Goal: Transaction & Acquisition: Download file/media

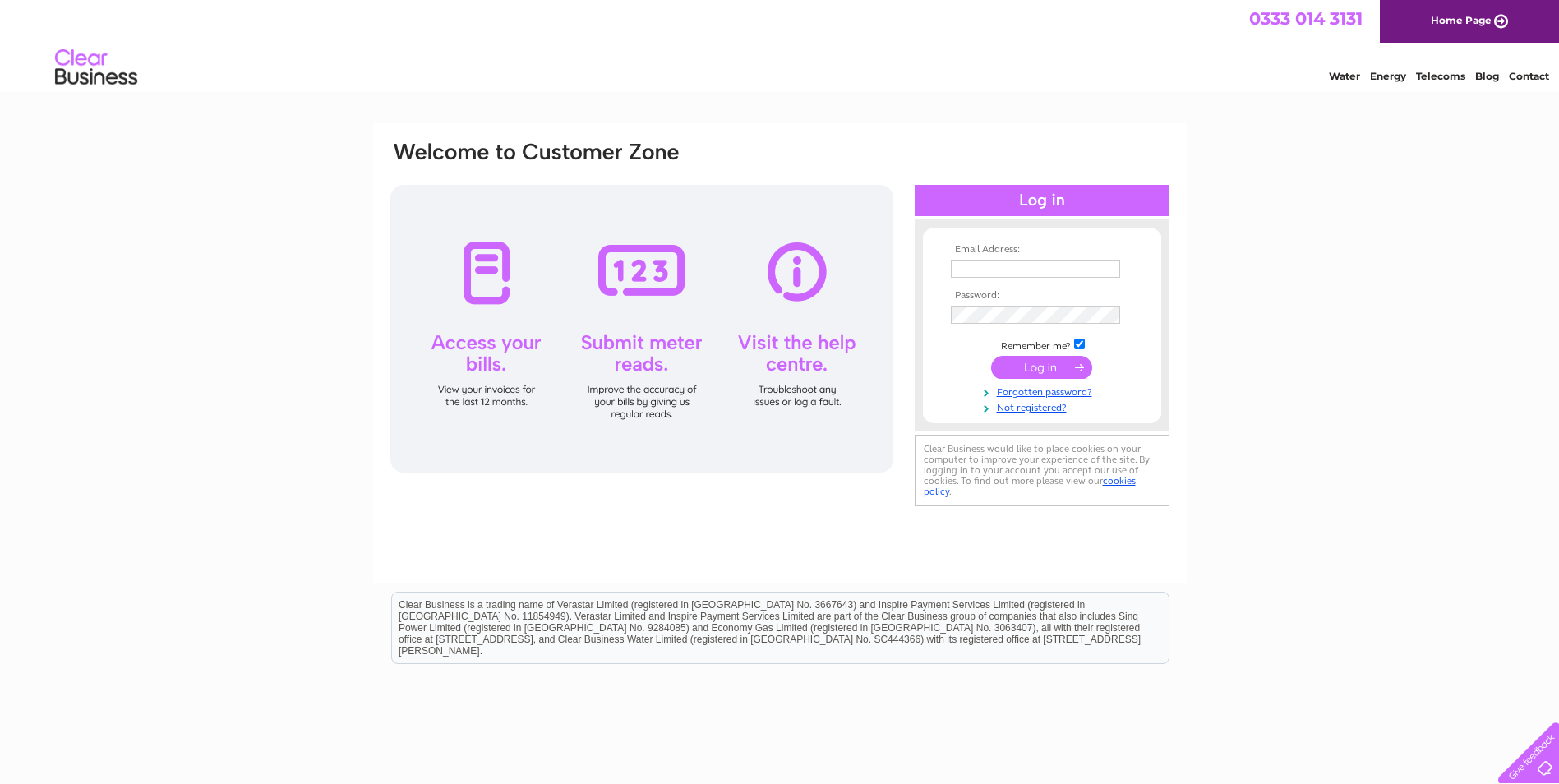
type input "admin@dundeeheritage.co.uk"
click at [492, 295] on div at bounding box center [642, 329] width 503 height 288
click at [1013, 363] on input "submit" at bounding box center [1042, 368] width 101 height 23
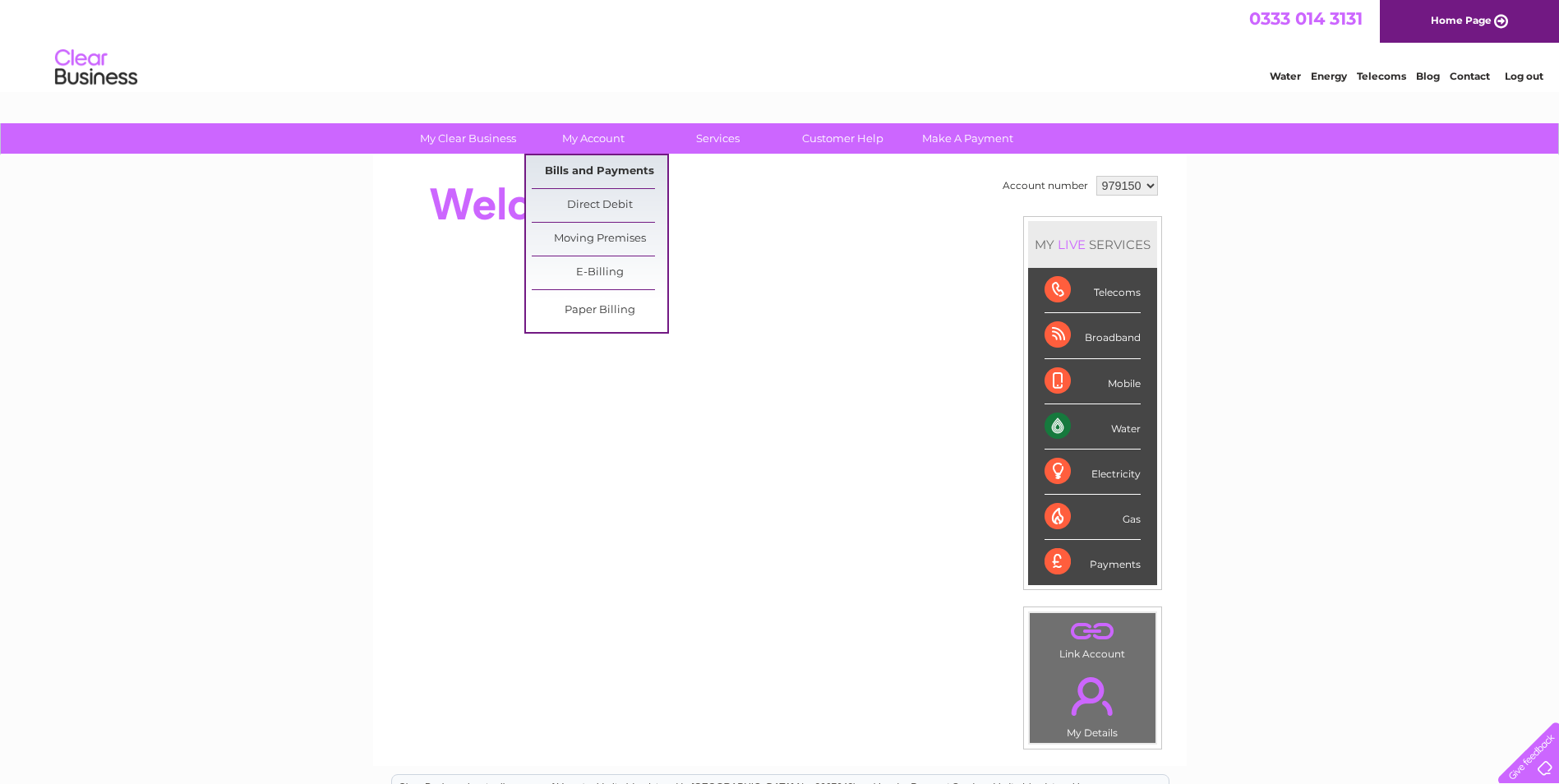
click at [585, 172] on link "Bills and Payments" at bounding box center [599, 172] width 135 height 33
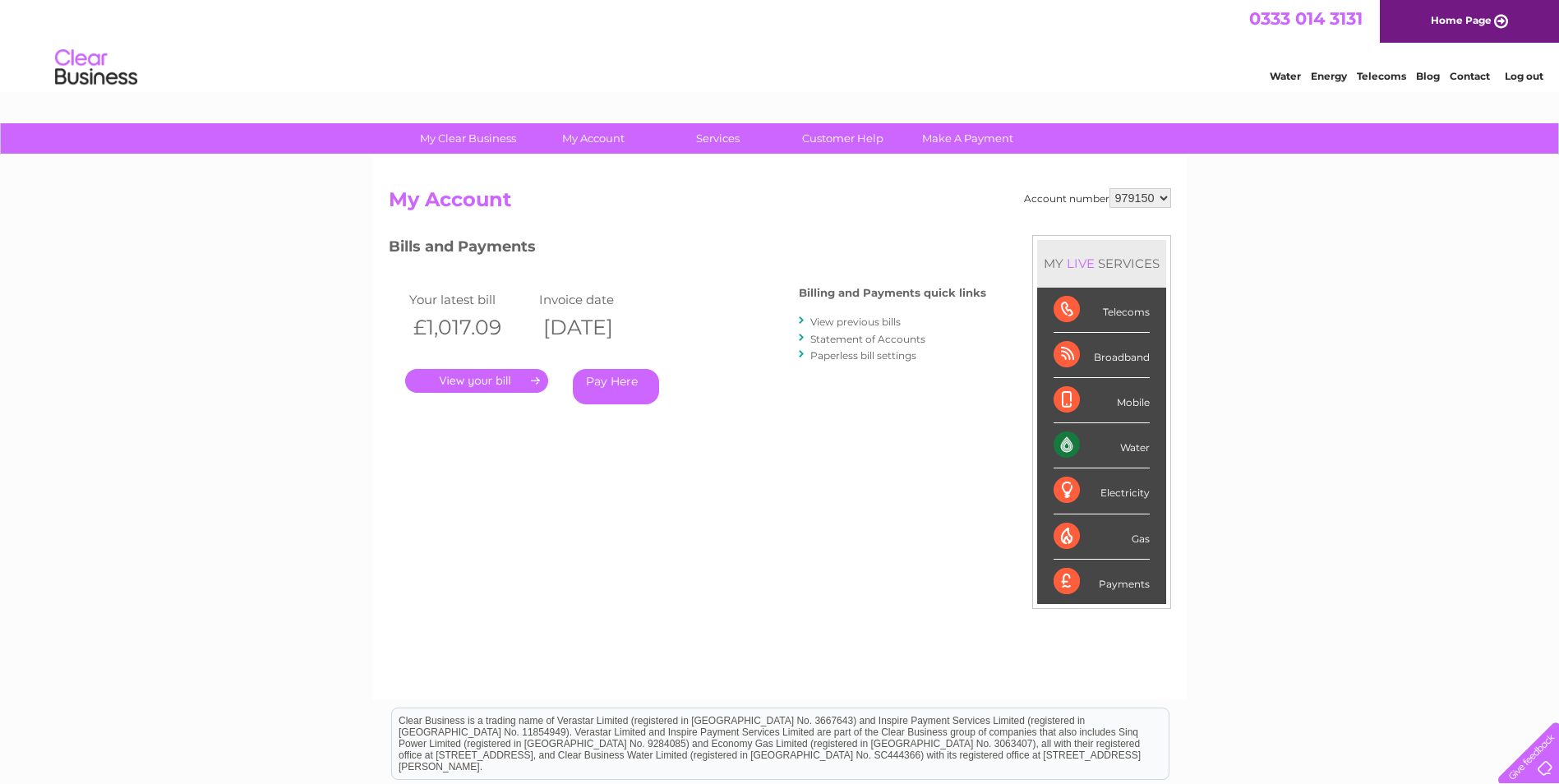
click at [519, 380] on link "." at bounding box center [476, 380] width 143 height 24
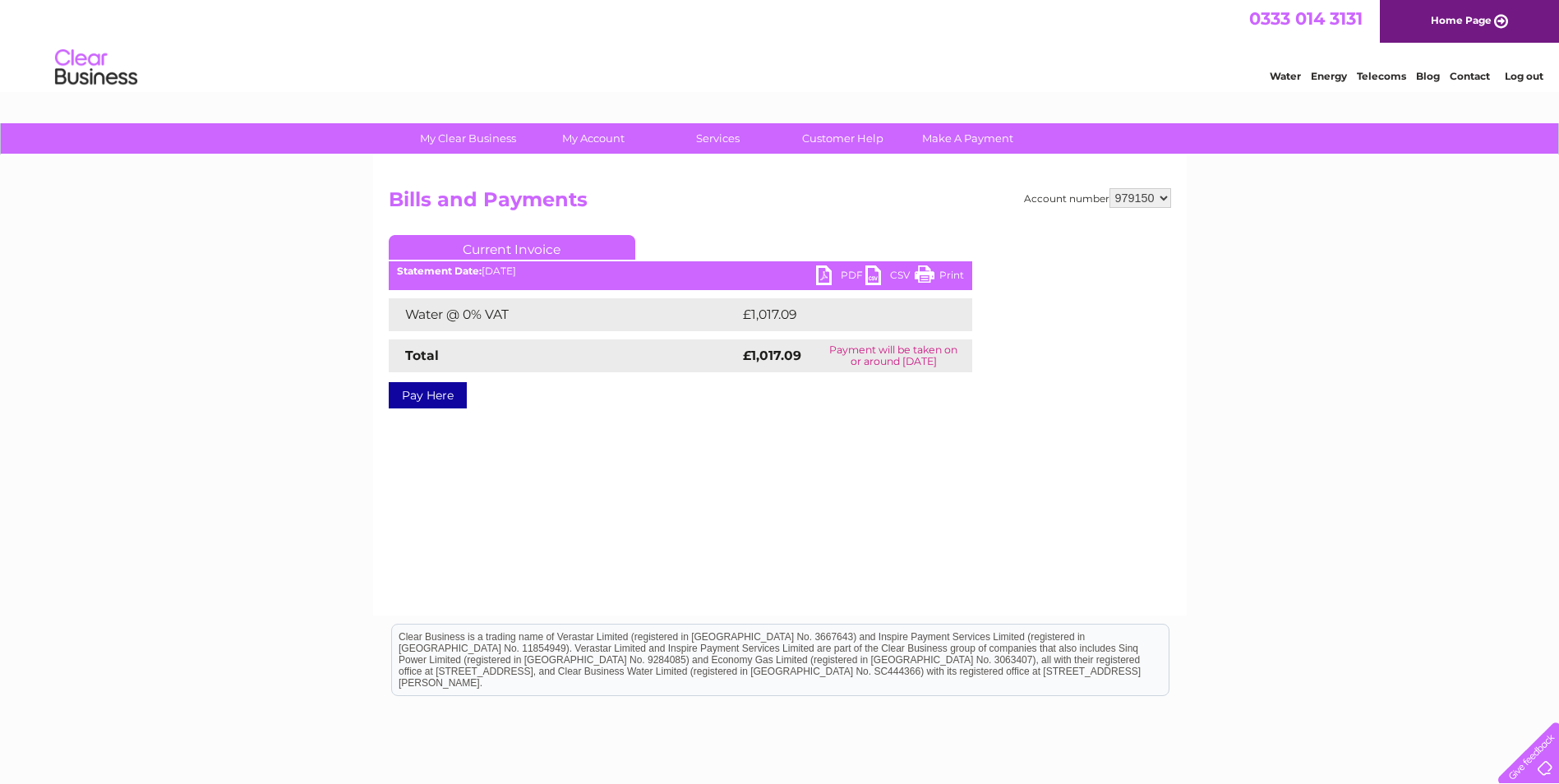
click at [827, 272] on link "PDF" at bounding box center [840, 277] width 49 height 24
